Goal: Task Accomplishment & Management: Use online tool/utility

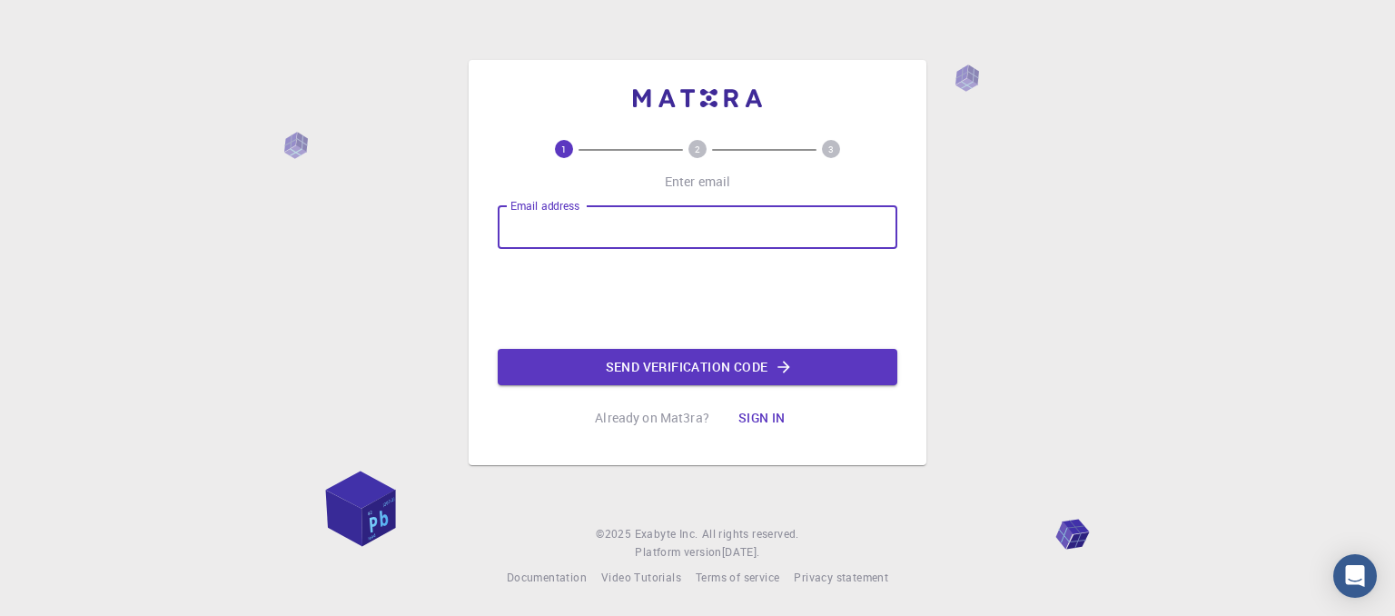
click at [592, 242] on input "Email address" at bounding box center [698, 227] width 400 height 44
type input "pi"
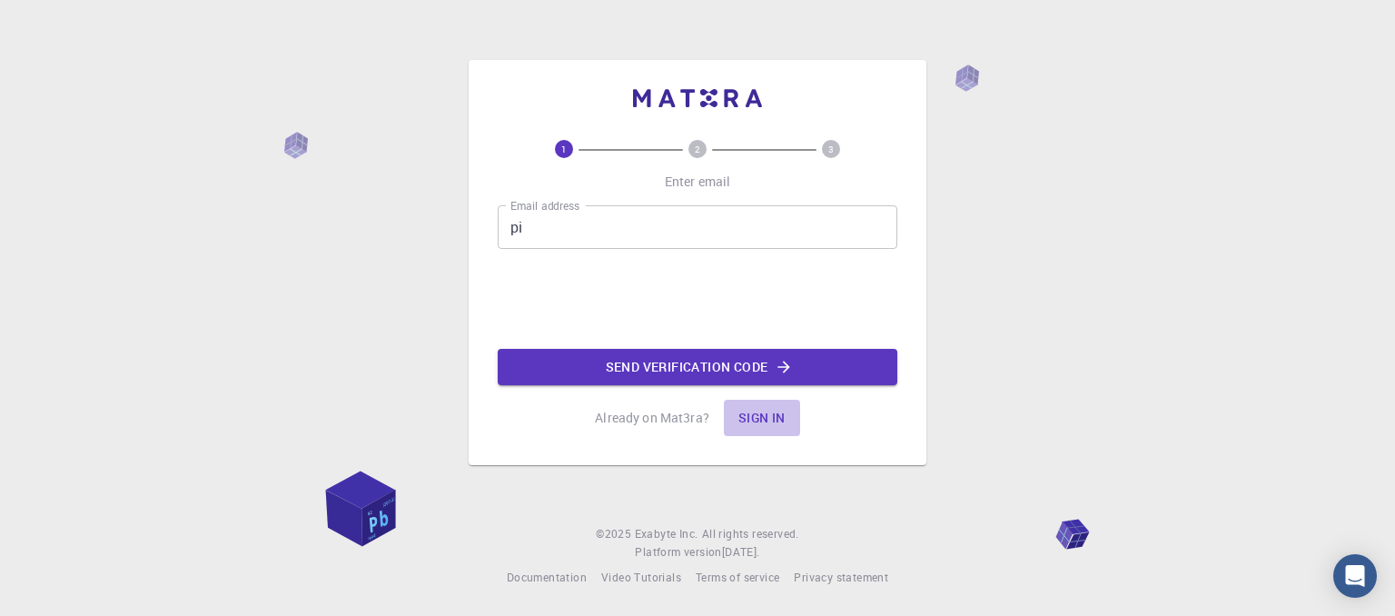
click at [765, 415] on button "Sign in" at bounding box center [762, 418] width 76 height 36
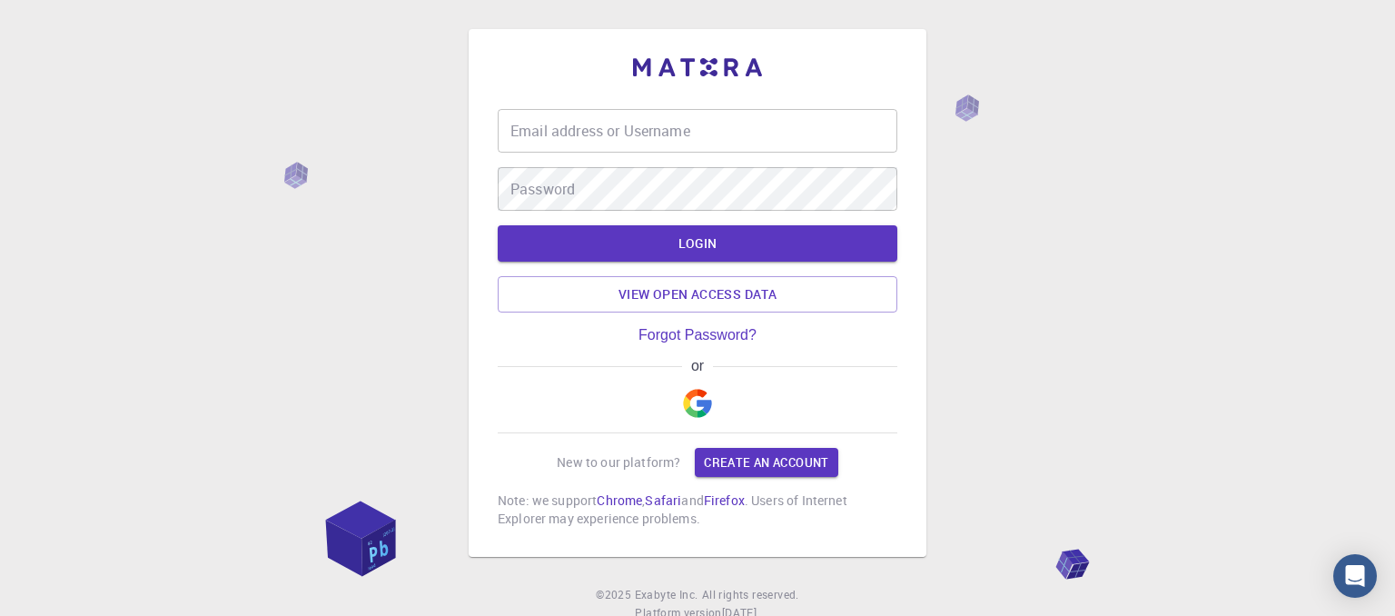
click at [688, 396] on img "button" at bounding box center [697, 403] width 29 height 29
click at [699, 419] on button "button" at bounding box center [698, 403] width 44 height 58
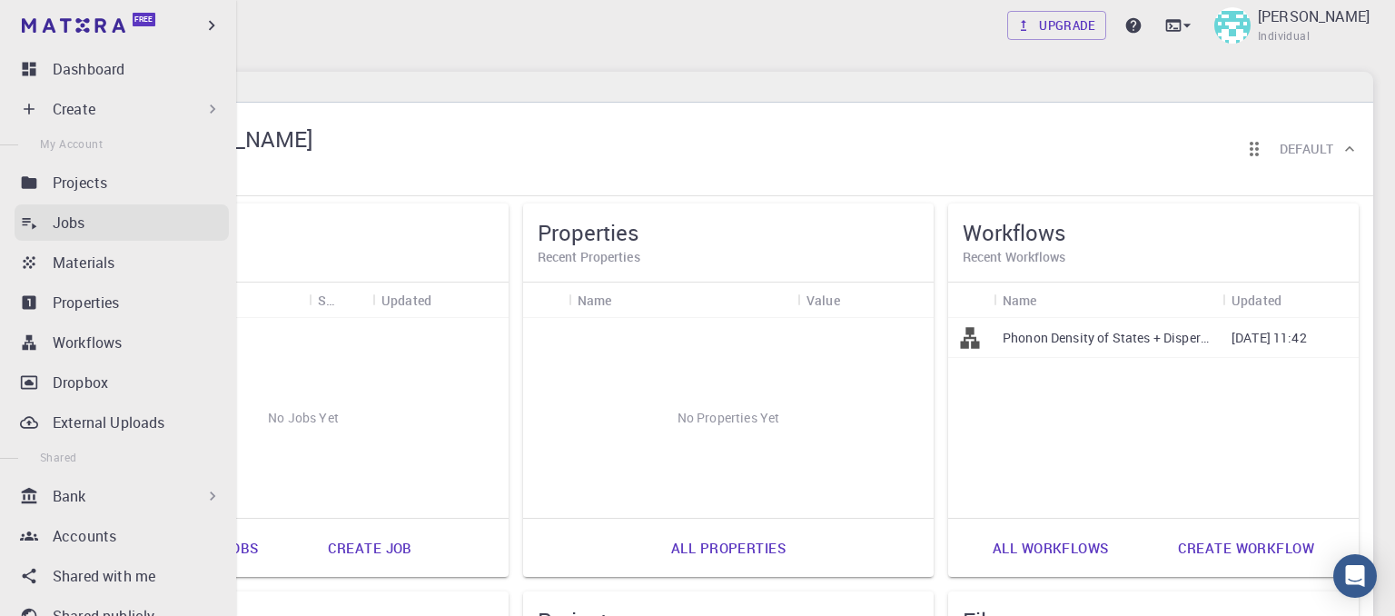
click at [35, 228] on icon at bounding box center [29, 222] width 18 height 18
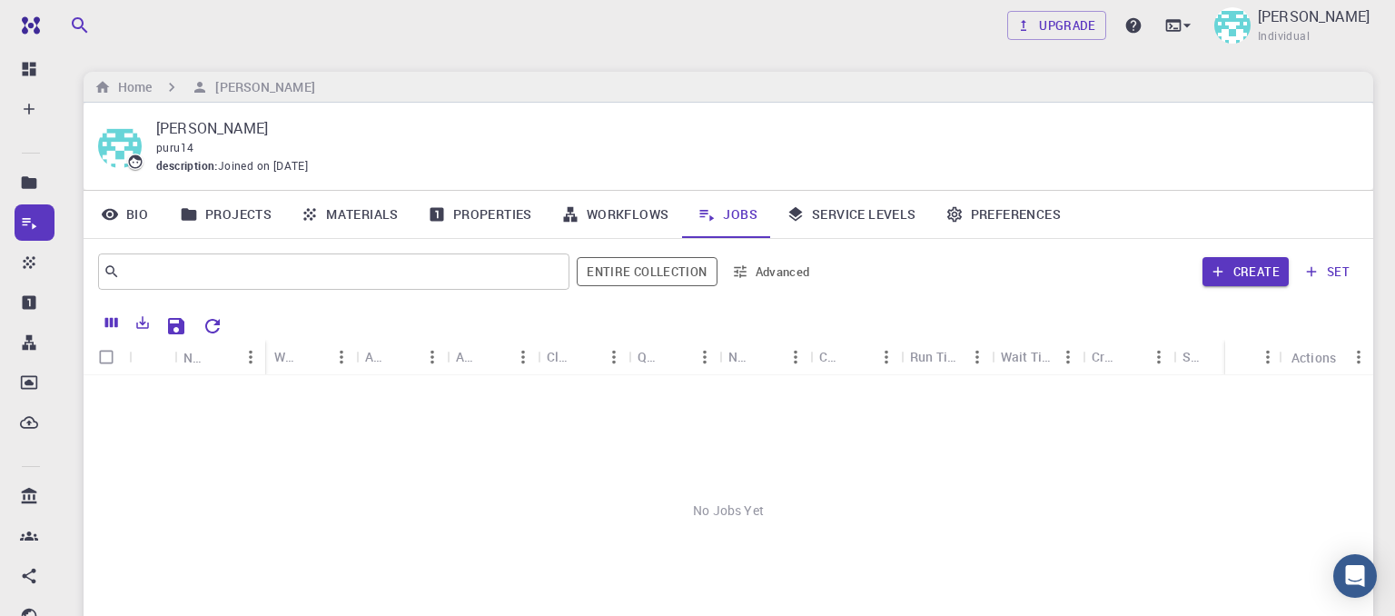
click at [584, 211] on link "Workflows" at bounding box center [615, 214] width 137 height 47
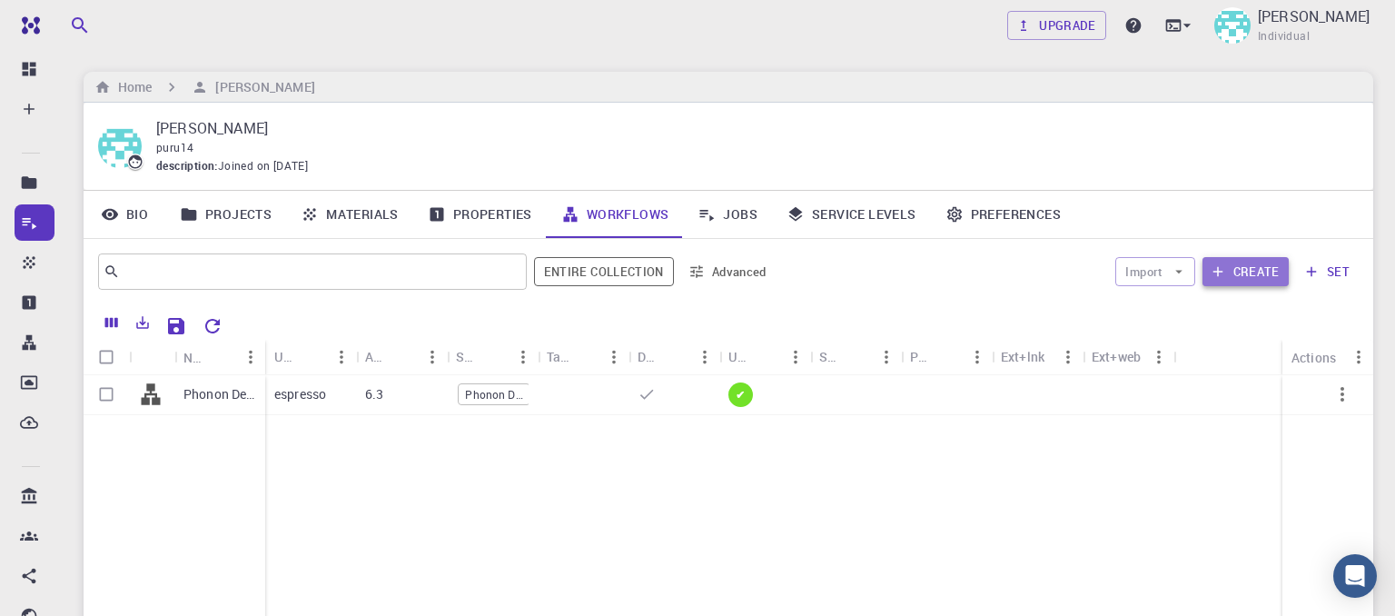
click at [1276, 267] on button "Create" at bounding box center [1245, 271] width 86 height 29
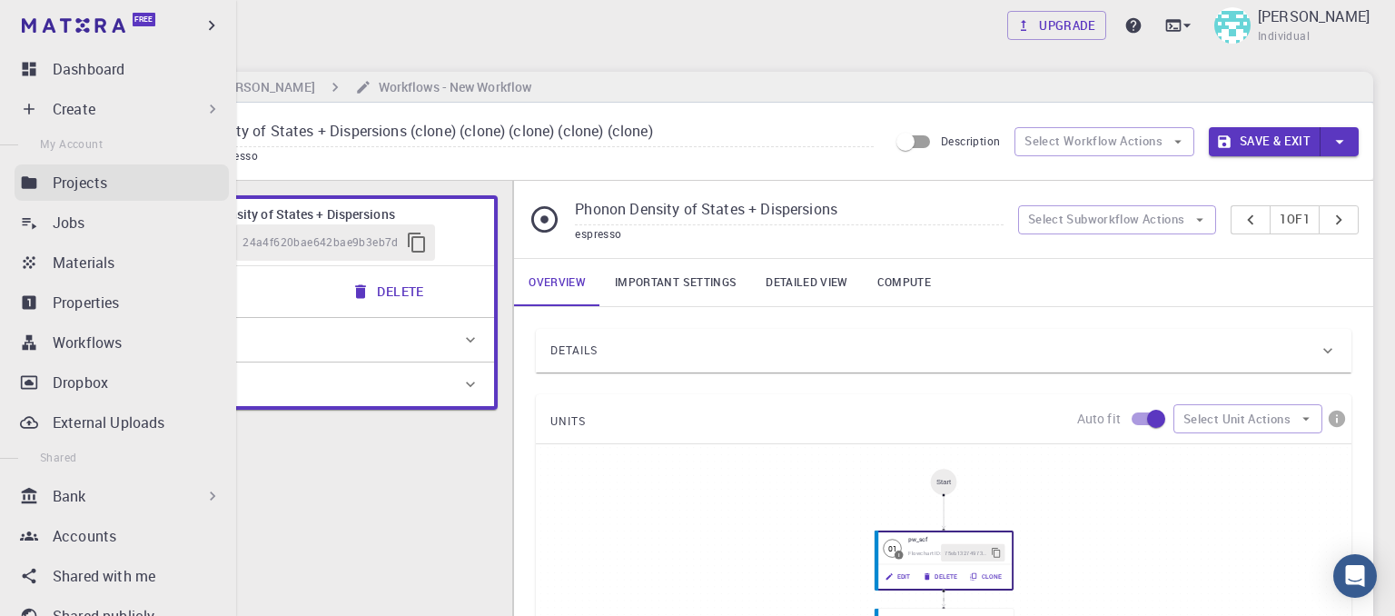
click at [64, 198] on link "Projects" at bounding box center [122, 182] width 214 height 36
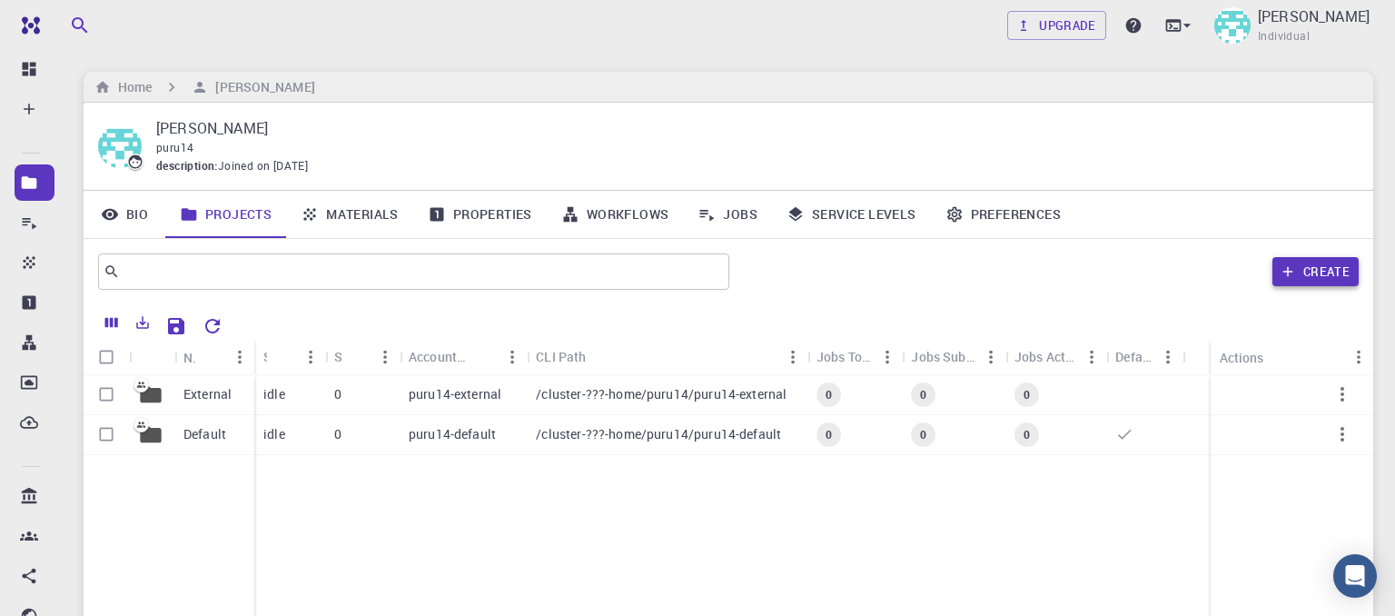
click at [1282, 266] on icon "button" at bounding box center [1287, 271] width 16 height 16
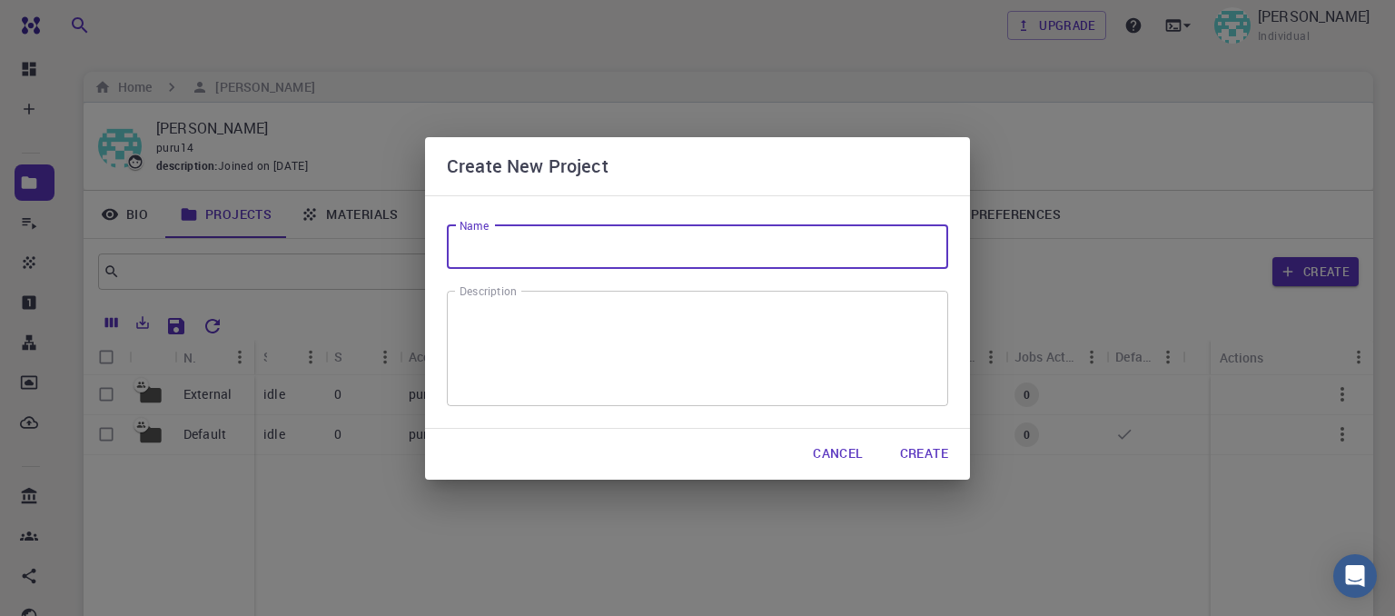
click at [765, 253] on input "Name" at bounding box center [697, 247] width 501 height 44
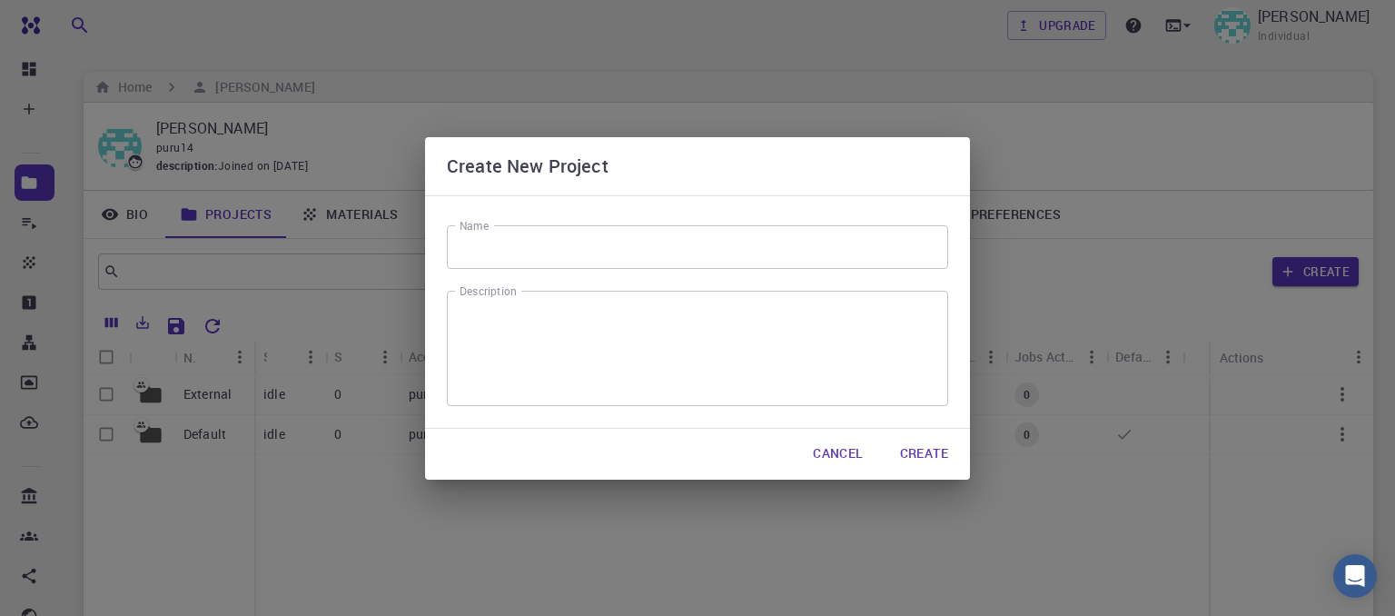
click at [1041, 173] on div "Create New Project Name Name Description x Description Cancel Create" at bounding box center [697, 308] width 1395 height 616
click at [345, 214] on div "Create New Project Name Name Description x Description Cancel Create" at bounding box center [697, 308] width 1395 height 616
click at [852, 464] on button "Cancel" at bounding box center [837, 454] width 79 height 36
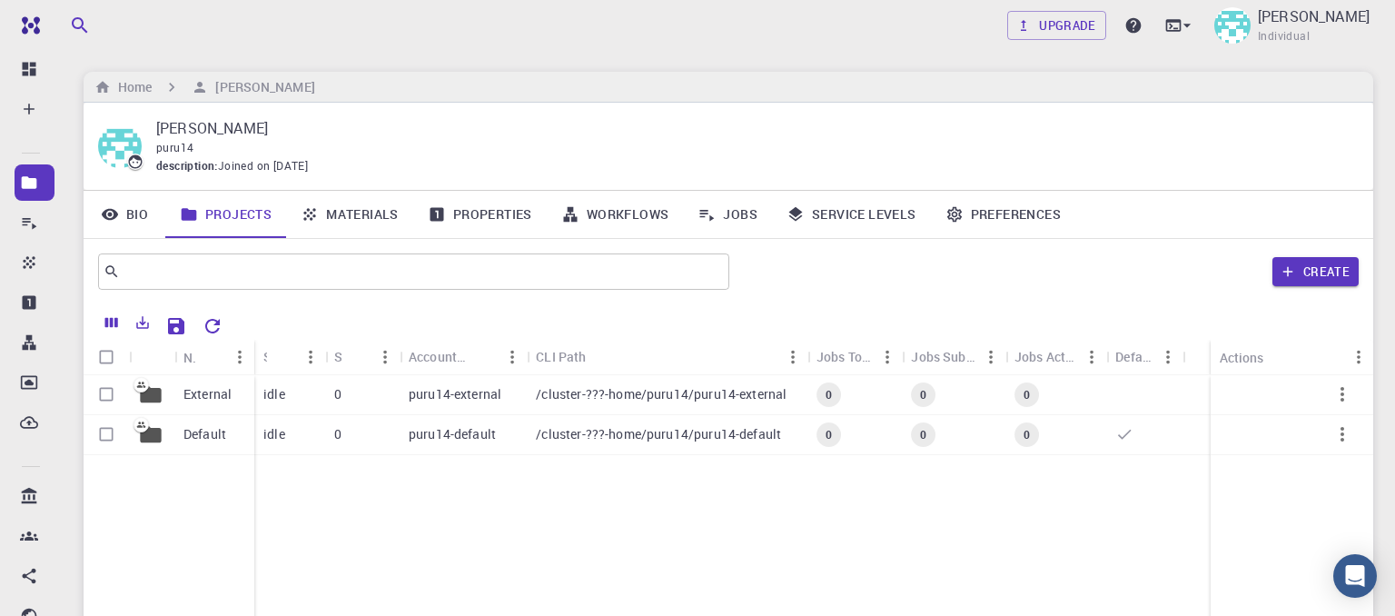
click at [470, 216] on link "Properties" at bounding box center [479, 214] width 133 height 47
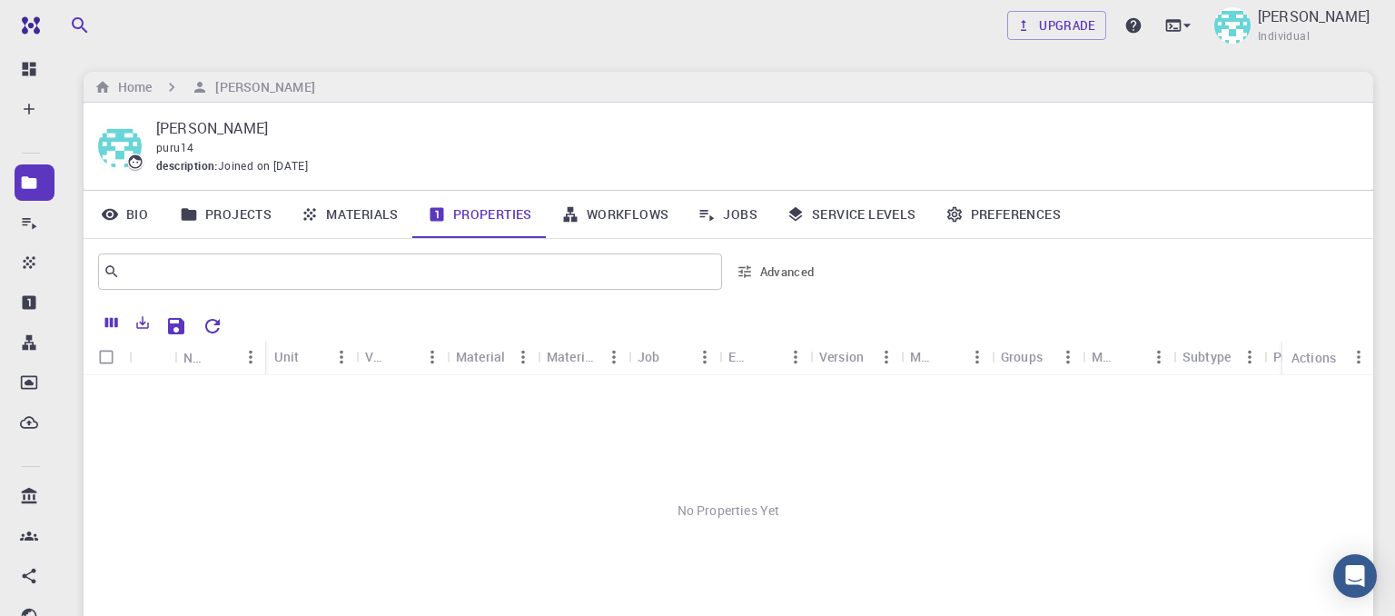
click at [607, 212] on link "Workflows" at bounding box center [615, 214] width 137 height 47
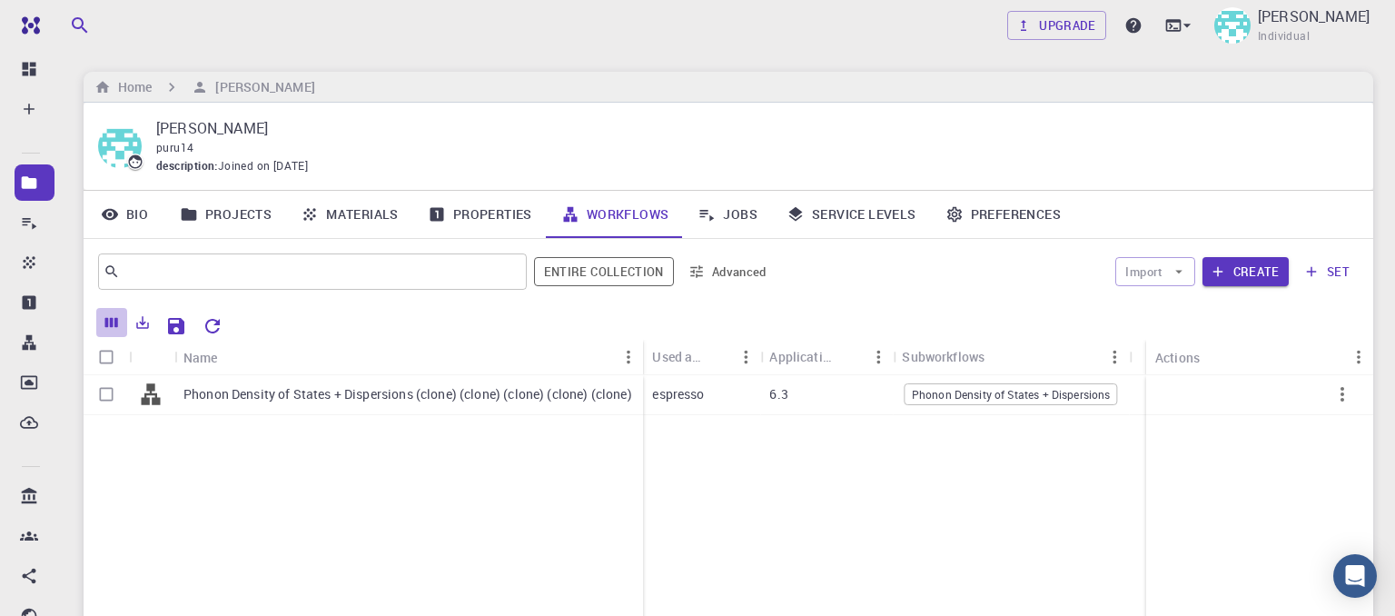
click at [111, 324] on icon "Columns" at bounding box center [111, 323] width 13 height 10
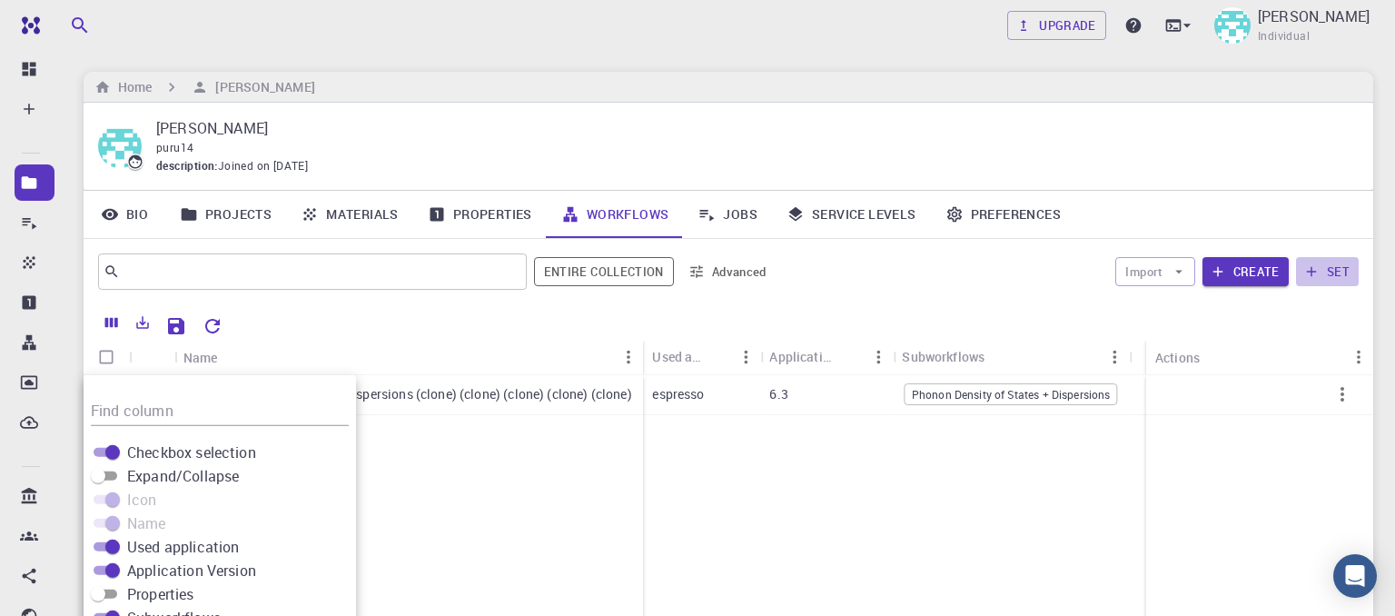
click at [1314, 267] on icon "button" at bounding box center [1311, 271] width 16 height 16
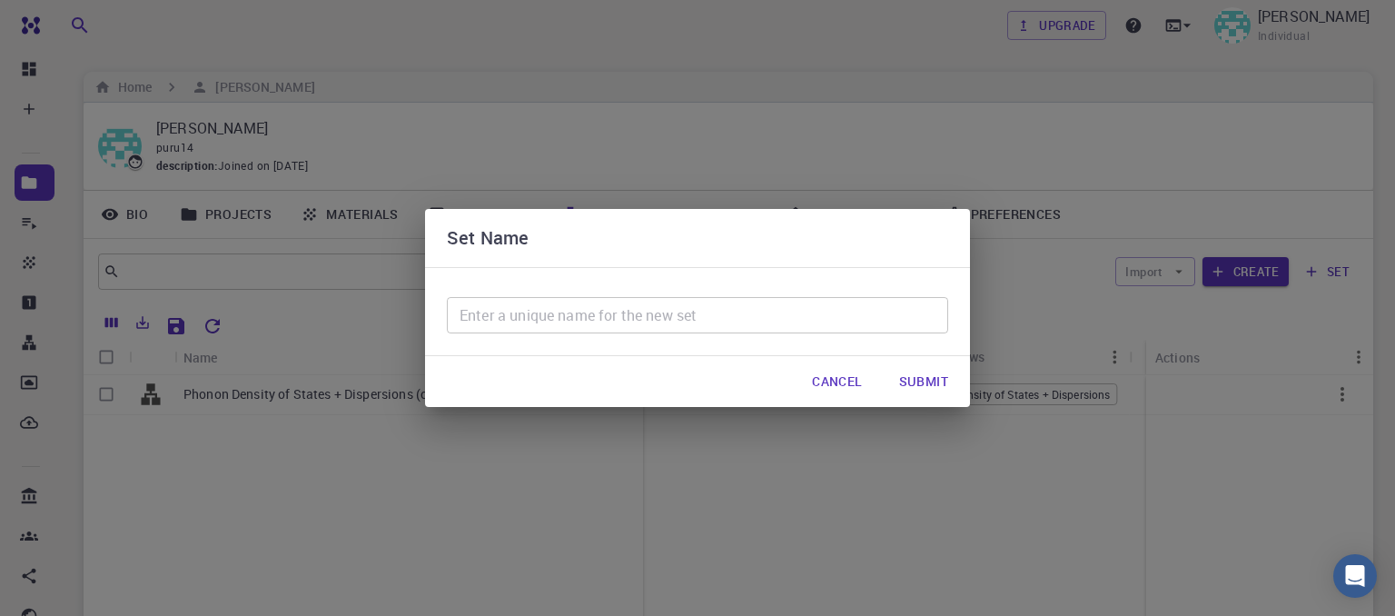
click at [1160, 382] on div "Set Name ​ Cancel Submit" at bounding box center [697, 308] width 1395 height 616
click at [863, 390] on button "Cancel" at bounding box center [836, 381] width 79 height 36
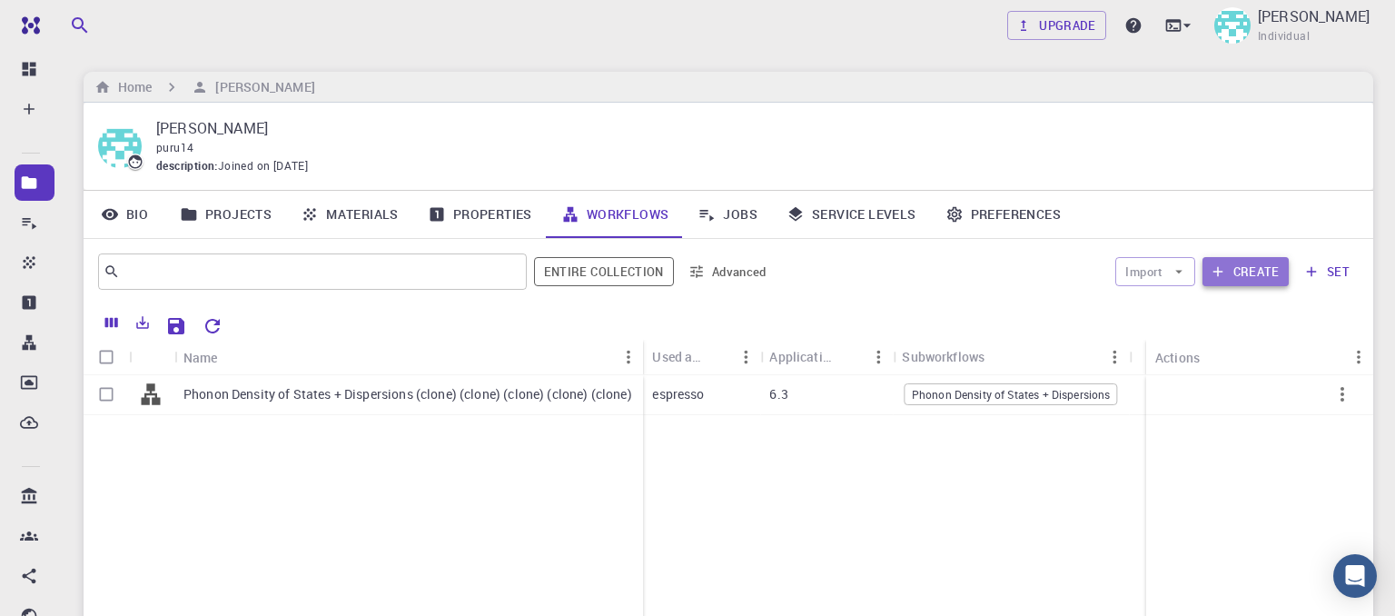
click at [1238, 265] on button "Create" at bounding box center [1245, 271] width 86 height 29
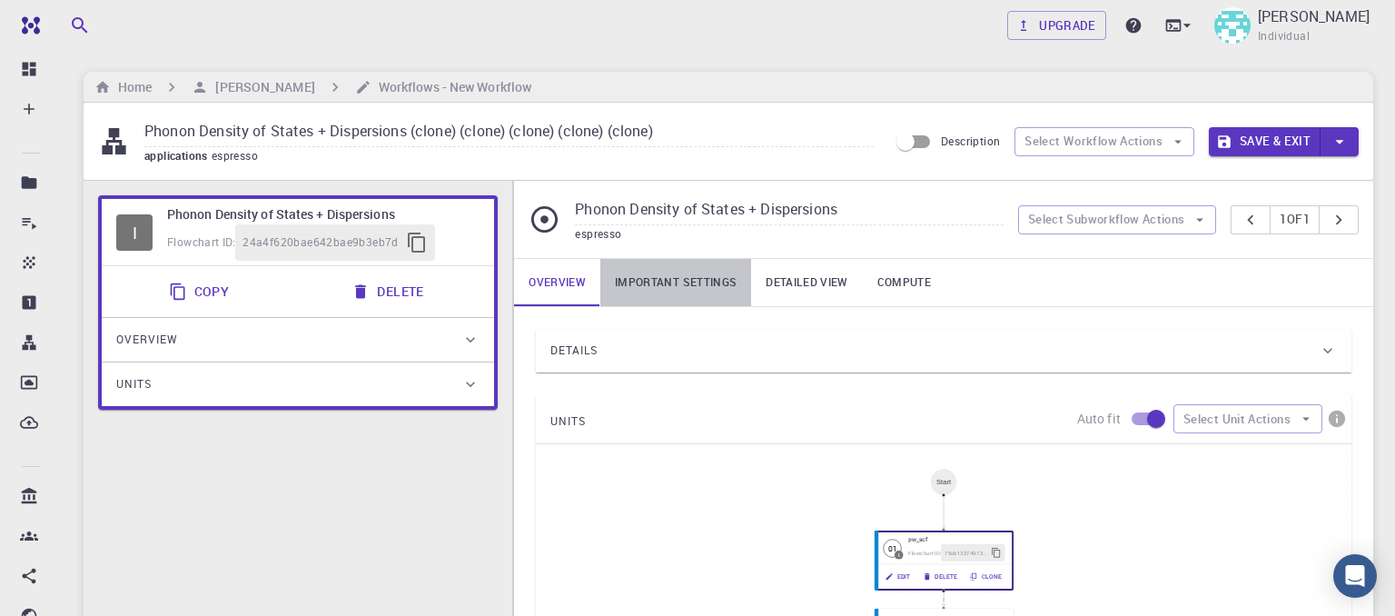
click at [671, 285] on link "Important settings" at bounding box center [675, 282] width 151 height 47
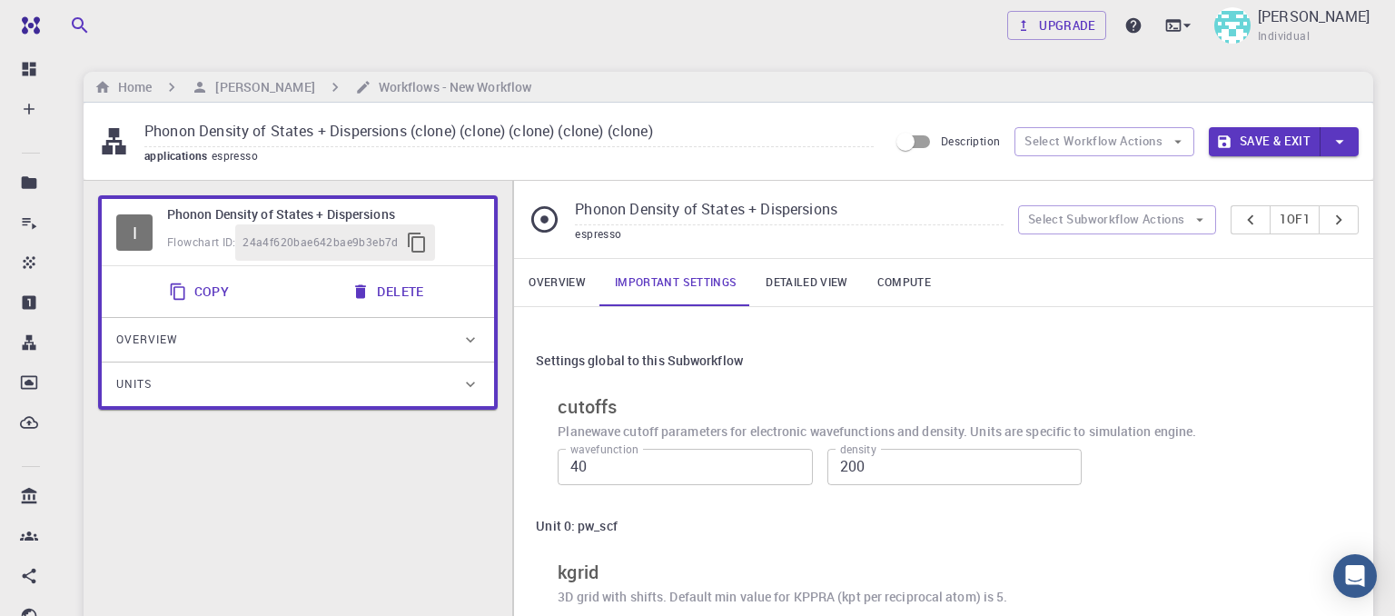
click at [892, 283] on link "Compute" at bounding box center [904, 282] width 83 height 47
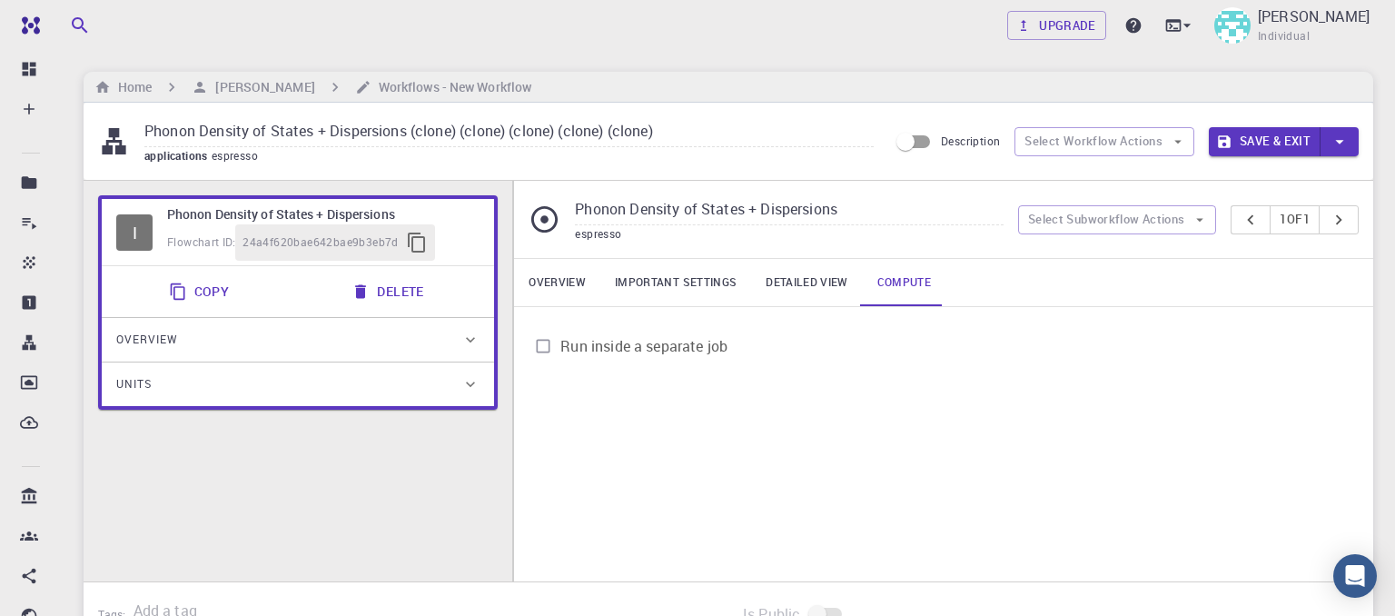
click at [892, 283] on link "Compute" at bounding box center [904, 282] width 83 height 47
click at [540, 344] on input "Run inside a separate job" at bounding box center [543, 346] width 35 height 35
checkbox input "true"
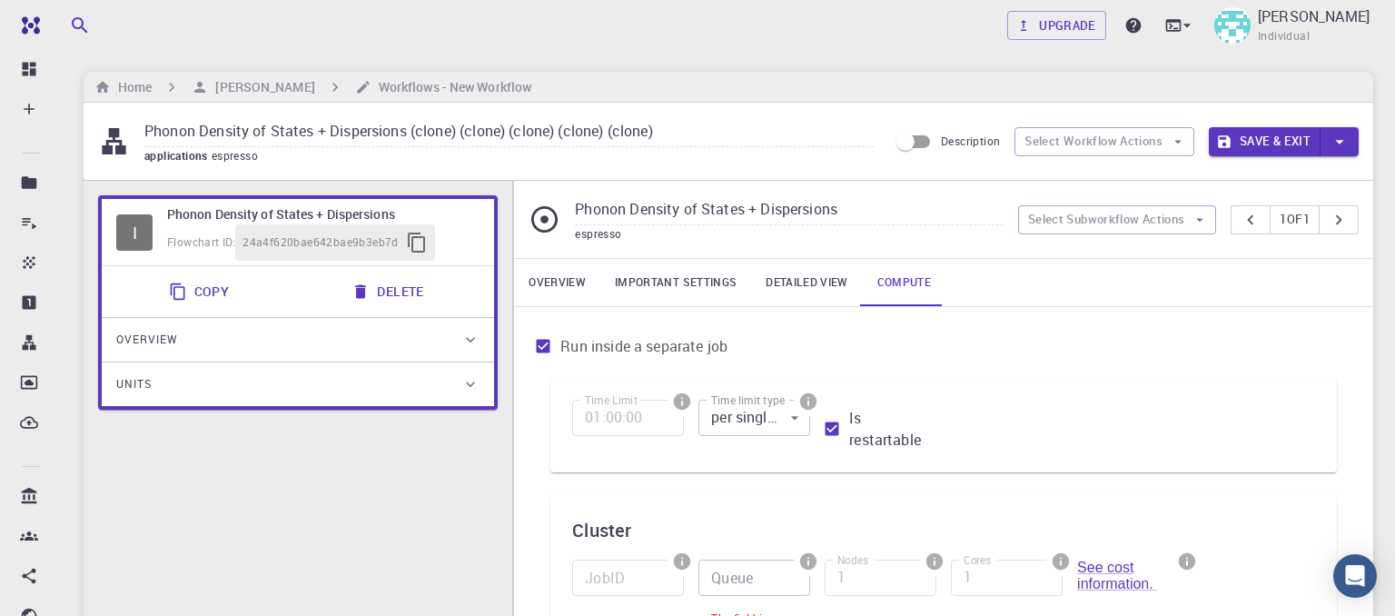
click at [790, 419] on body "Free Dashboard Create New Job New Material Create Material Upload File Import f…" at bounding box center [697, 622] width 1395 height 1245
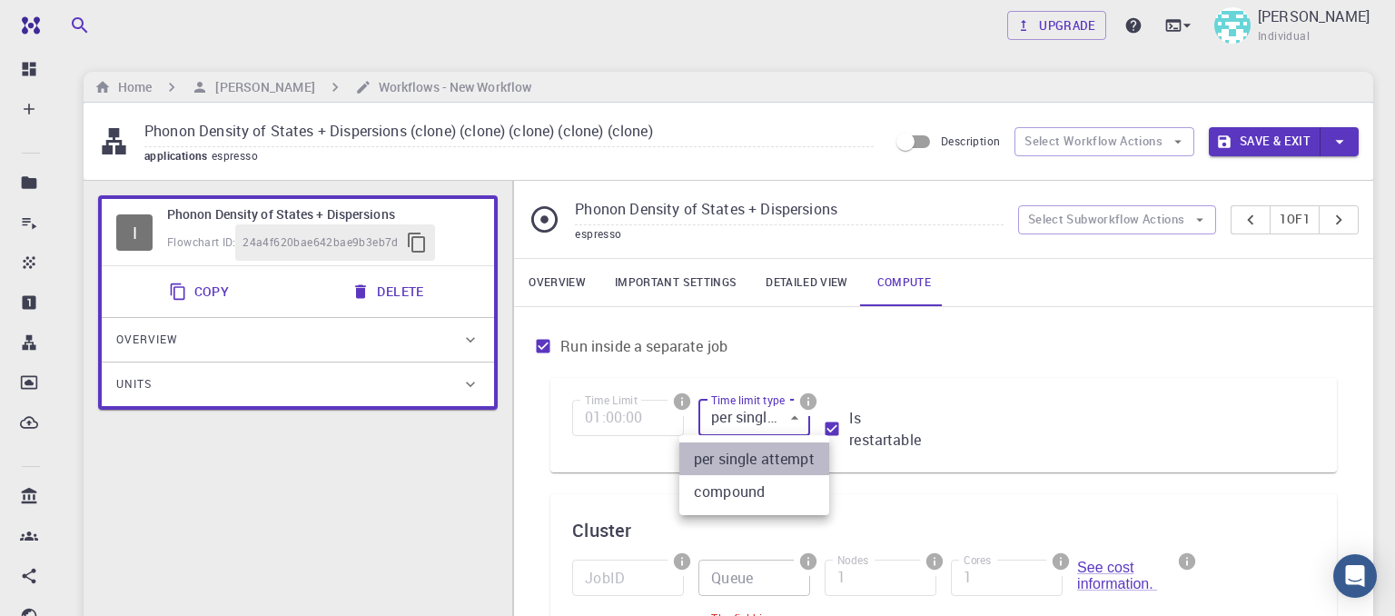
click at [750, 458] on li "per single attempt" at bounding box center [754, 458] width 150 height 33
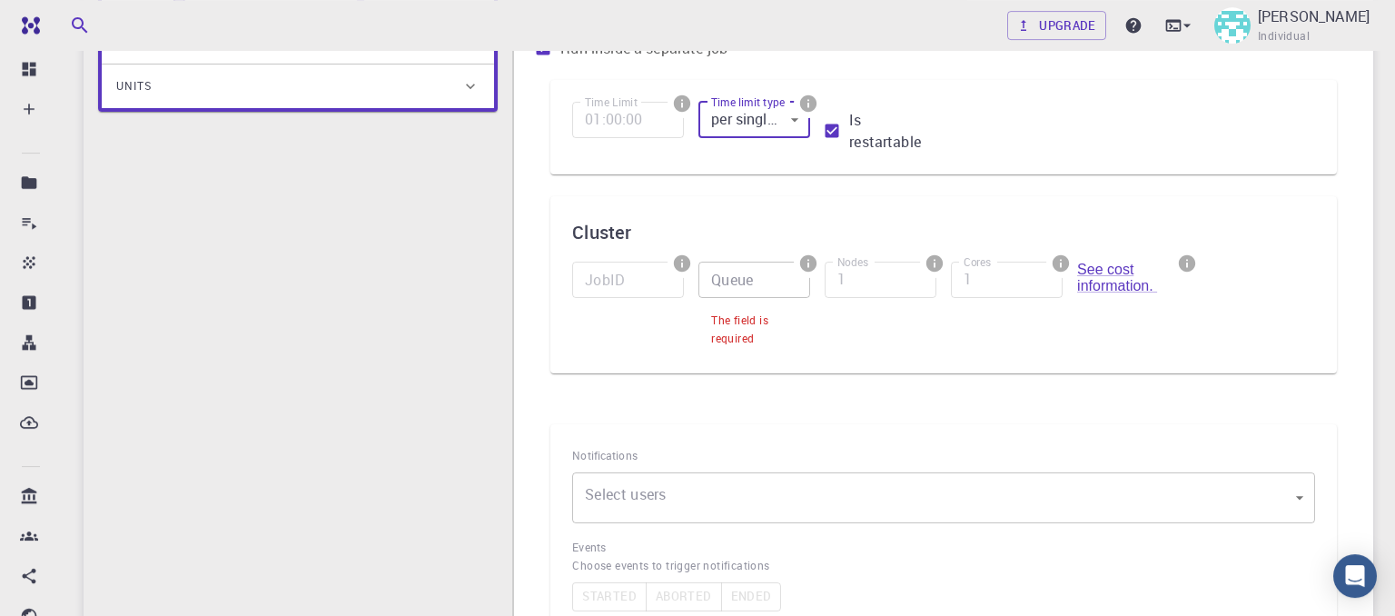
scroll to position [300, 0]
click at [760, 291] on input "Queue" at bounding box center [754, 278] width 112 height 36
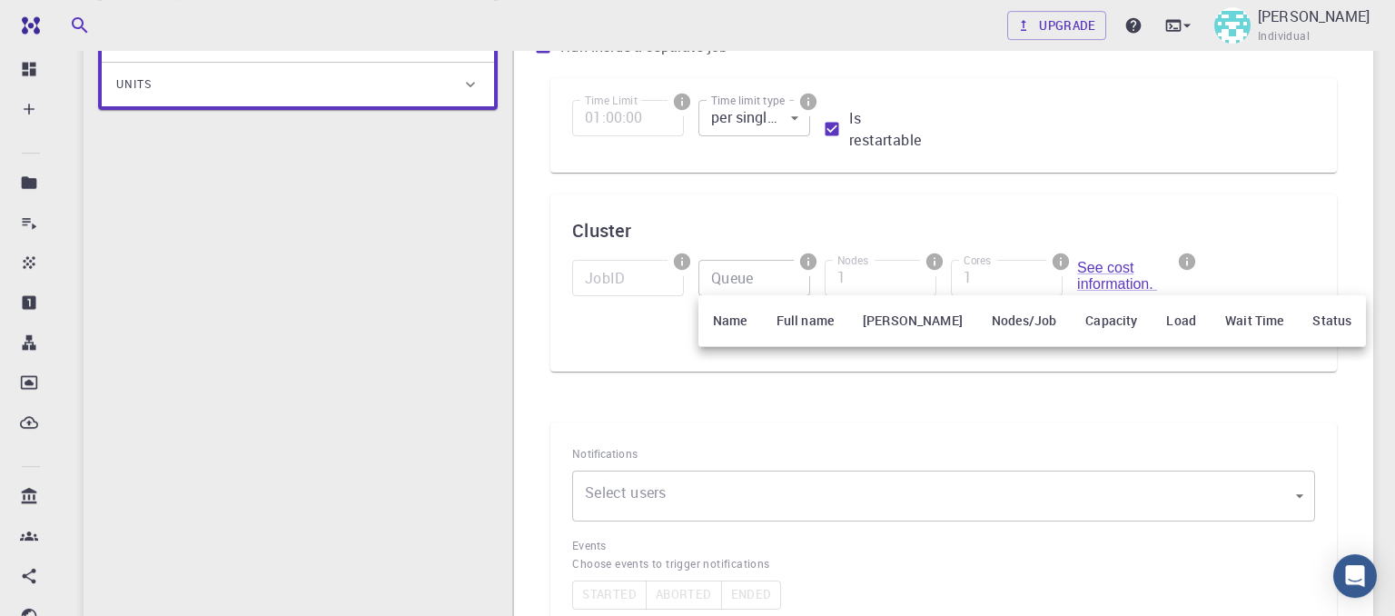
click at [745, 316] on th "Name" at bounding box center [730, 321] width 64 height 52
click at [982, 329] on th "Nodes/Job" at bounding box center [1024, 321] width 94 height 52
click at [875, 281] on div at bounding box center [697, 308] width 1395 height 616
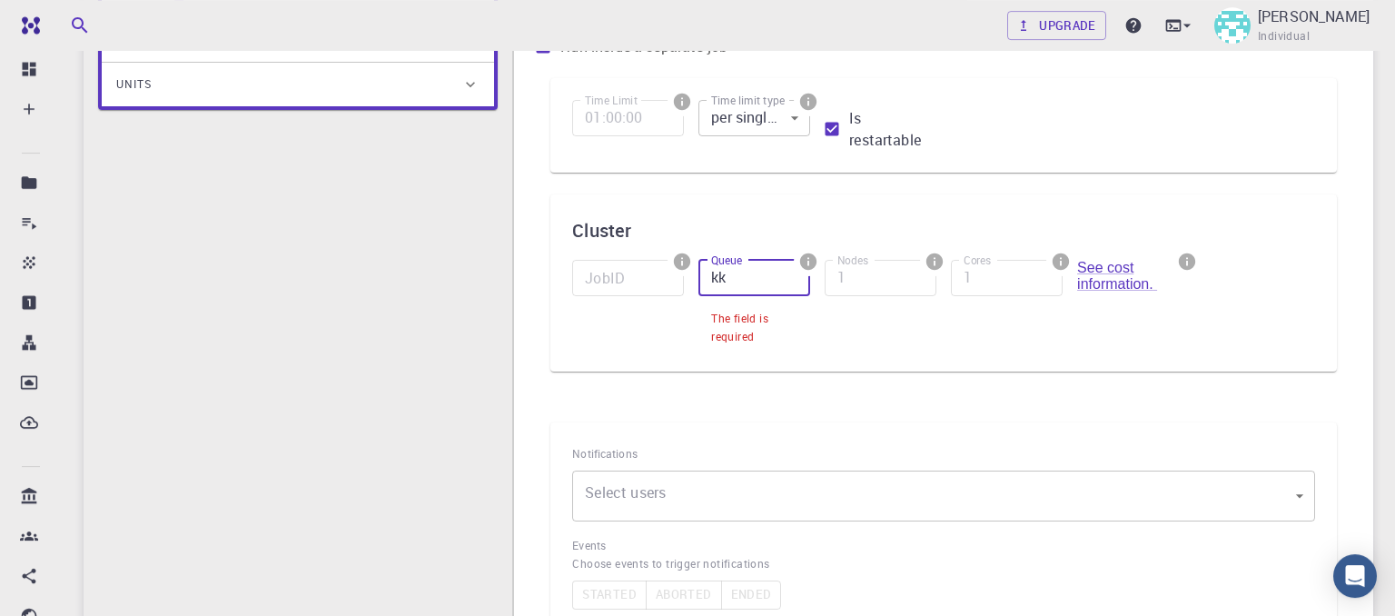
type input "kk"
click at [758, 291] on input "kk" at bounding box center [754, 278] width 112 height 36
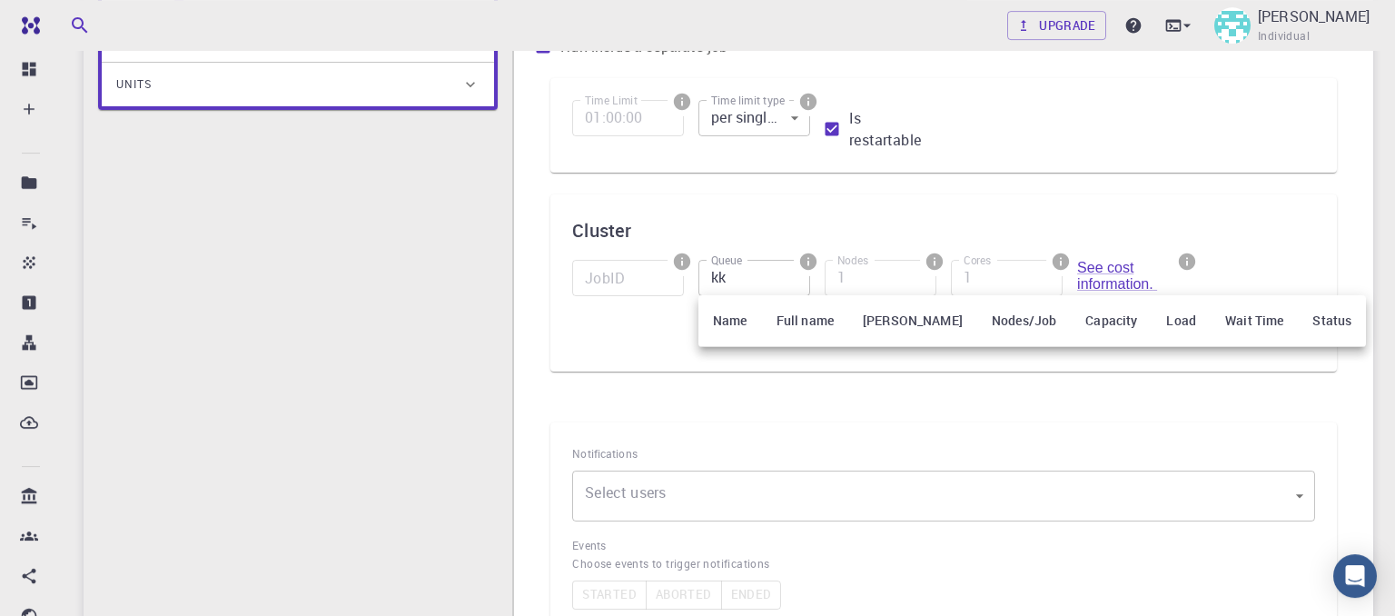
click at [742, 321] on th "Name" at bounding box center [730, 321] width 64 height 52
click at [786, 329] on th "Full name" at bounding box center [805, 321] width 86 height 52
click at [791, 329] on th "Full name" at bounding box center [805, 321] width 86 height 52
click at [776, 137] on div at bounding box center [697, 308] width 1395 height 616
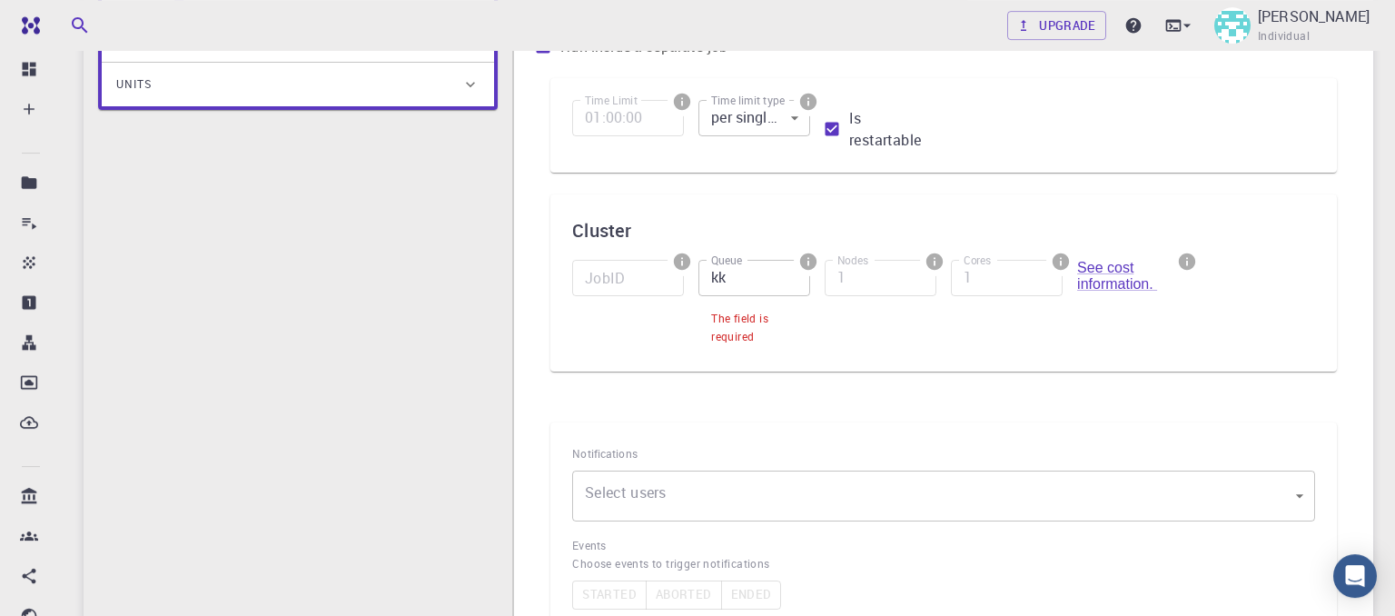
click at [439, 78] on div "Units" at bounding box center [288, 84] width 345 height 29
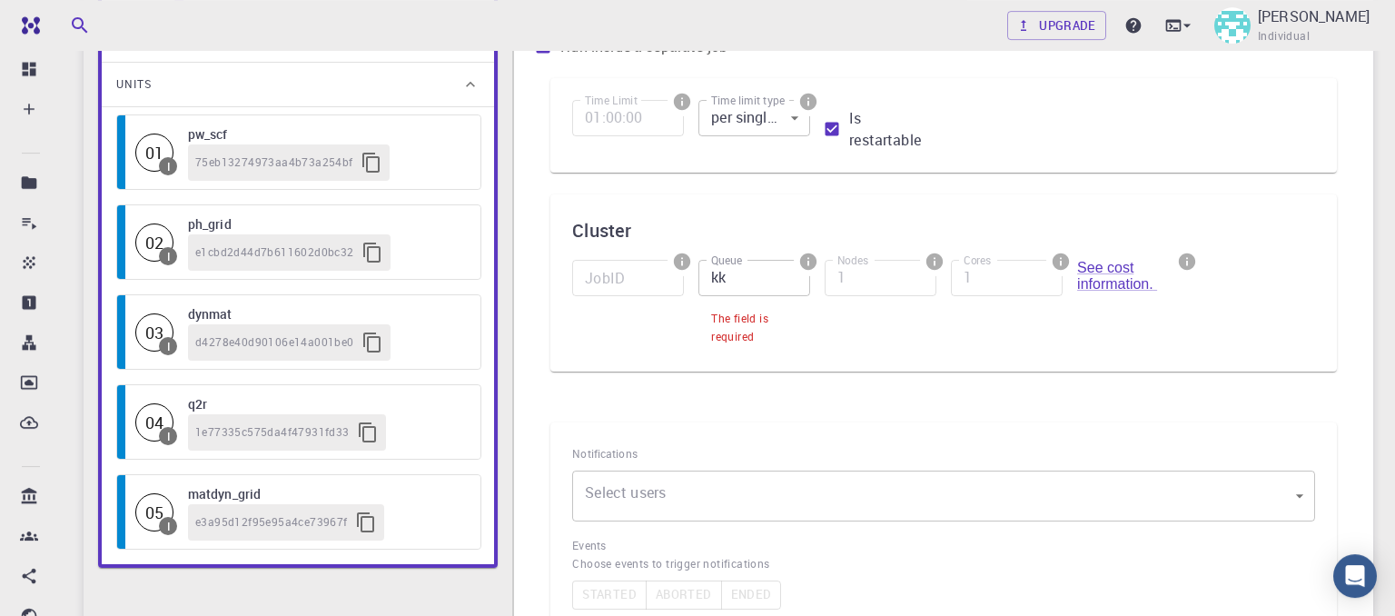
click at [268, 172] on div "75eb13274973aa4b73a254bf" at bounding box center [289, 162] width 202 height 36
click at [200, 135] on h6 "pw_scf" at bounding box center [325, 134] width 274 height 20
click at [362, 156] on icon "button" at bounding box center [370, 163] width 17 height 20
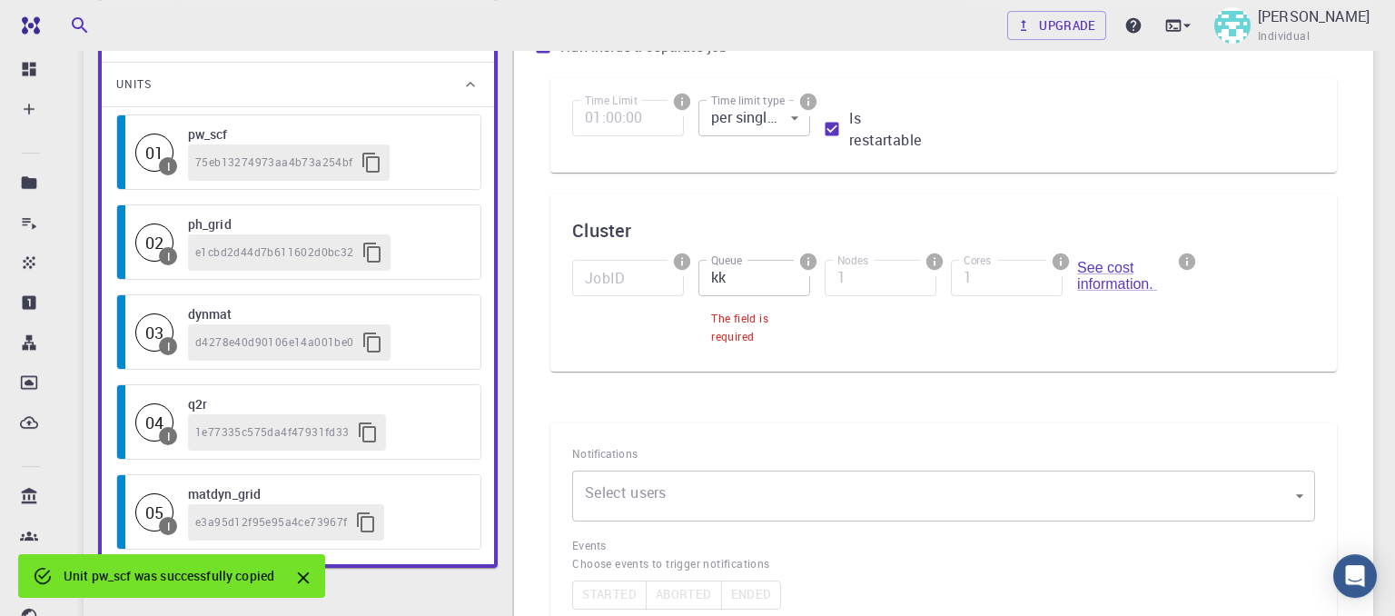
click at [753, 291] on input "kk" at bounding box center [754, 278] width 112 height 36
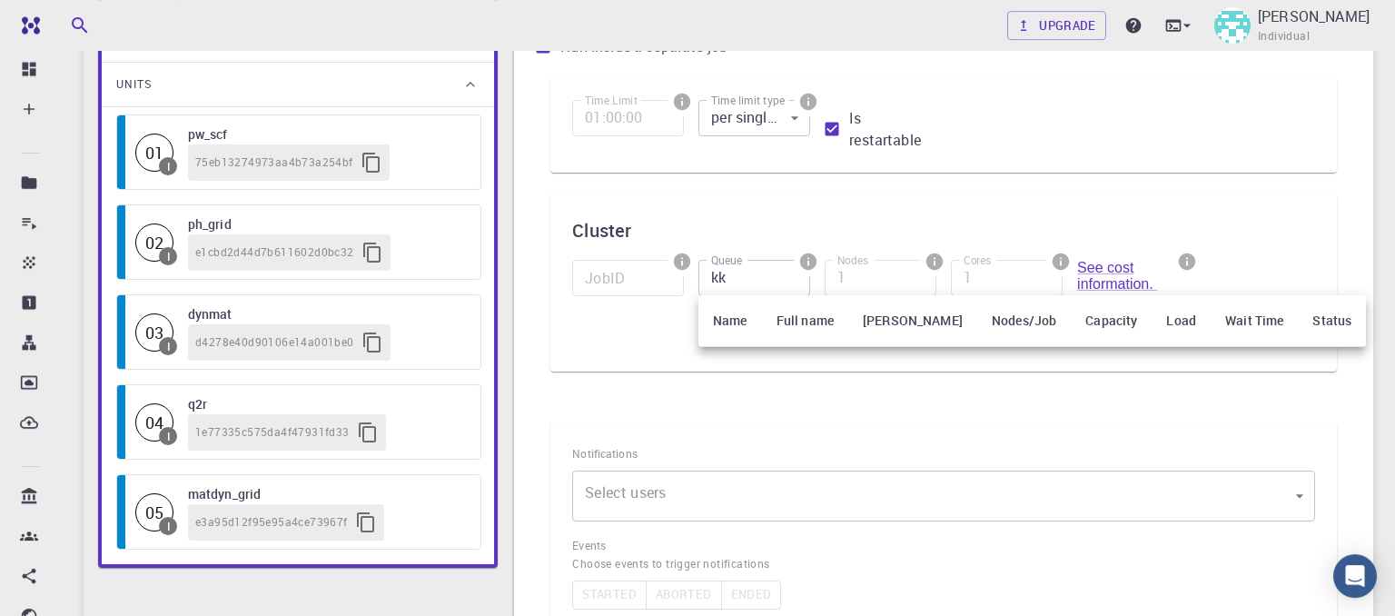
click at [977, 276] on div at bounding box center [697, 308] width 1395 height 616
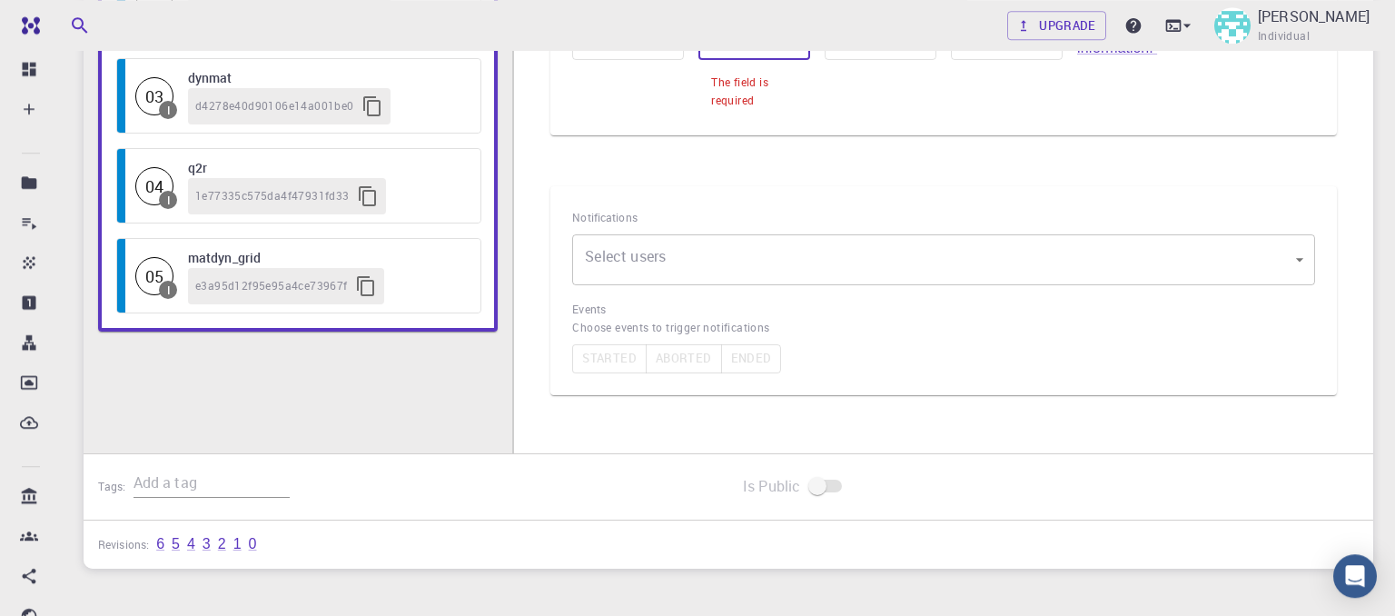
scroll to position [628, 0]
